Goal: Transaction & Acquisition: Purchase product/service

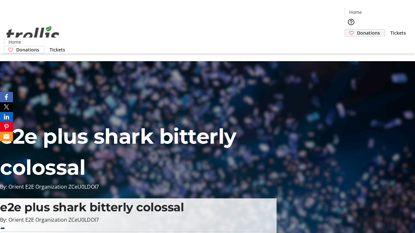
click at [357, 29] on span "Donations" at bounding box center [368, 32] width 23 height 7
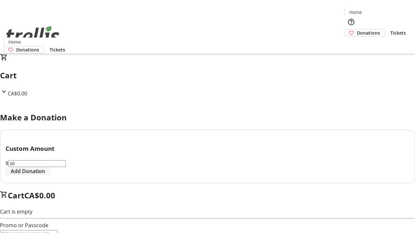
click at [45, 175] on span "Add Donation" at bounding box center [28, 172] width 34 height 8
